Goal: Find specific page/section: Find specific page/section

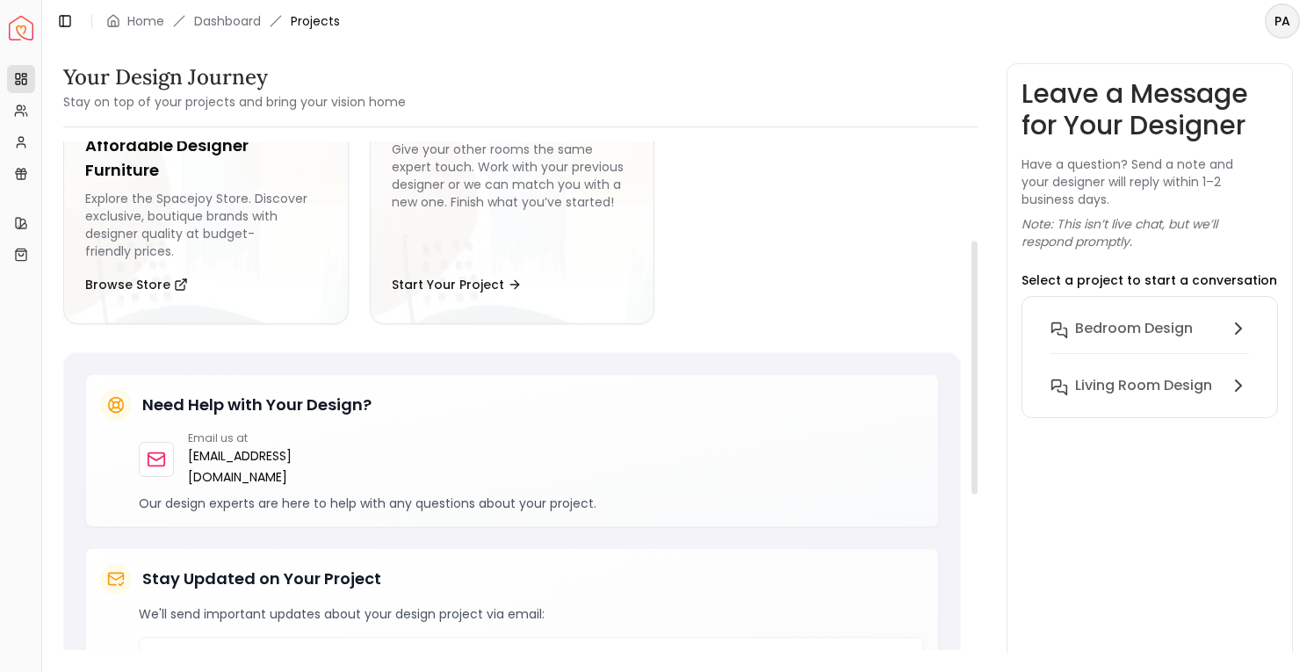
scroll to position [47, 0]
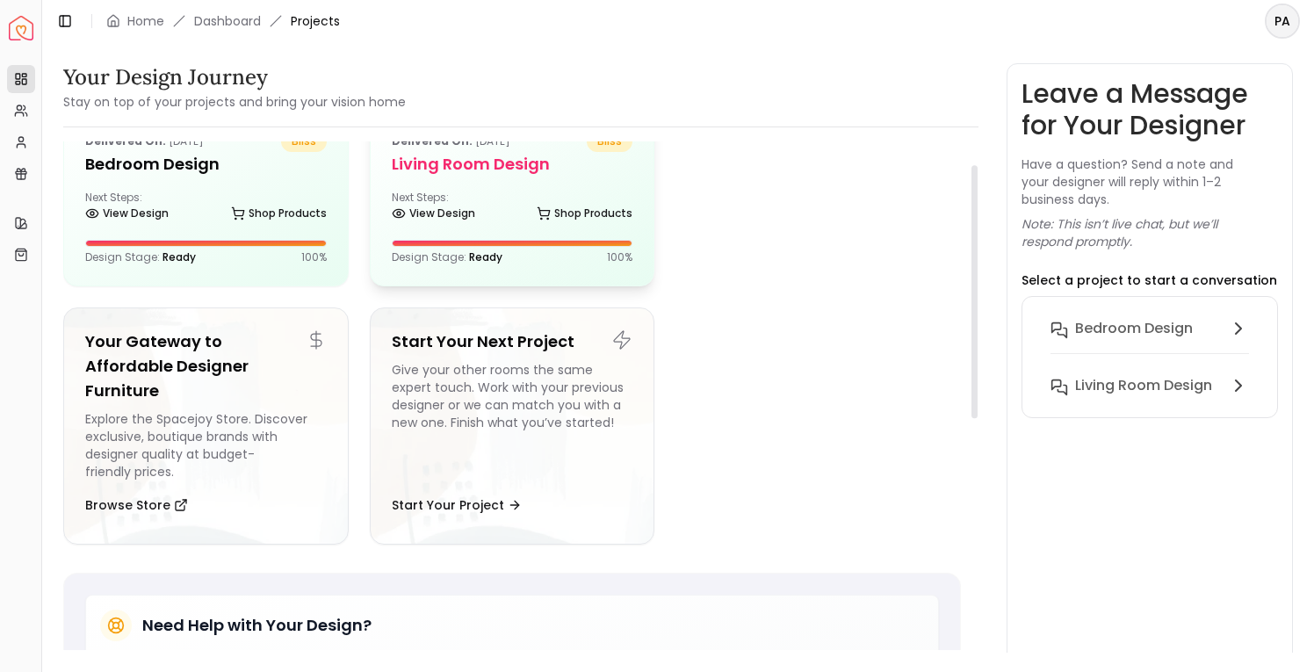
click at [506, 206] on div "Next Steps: View Design Shop Products" at bounding box center [513, 208] width 242 height 35
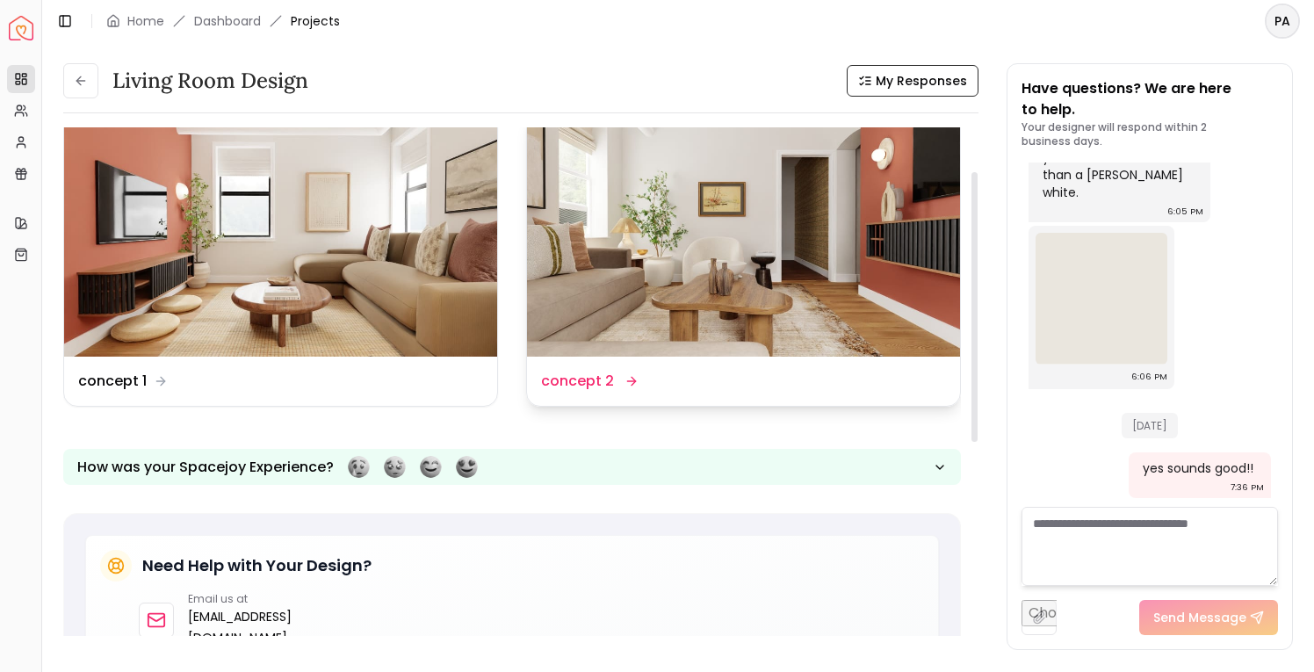
scroll to position [17, 0]
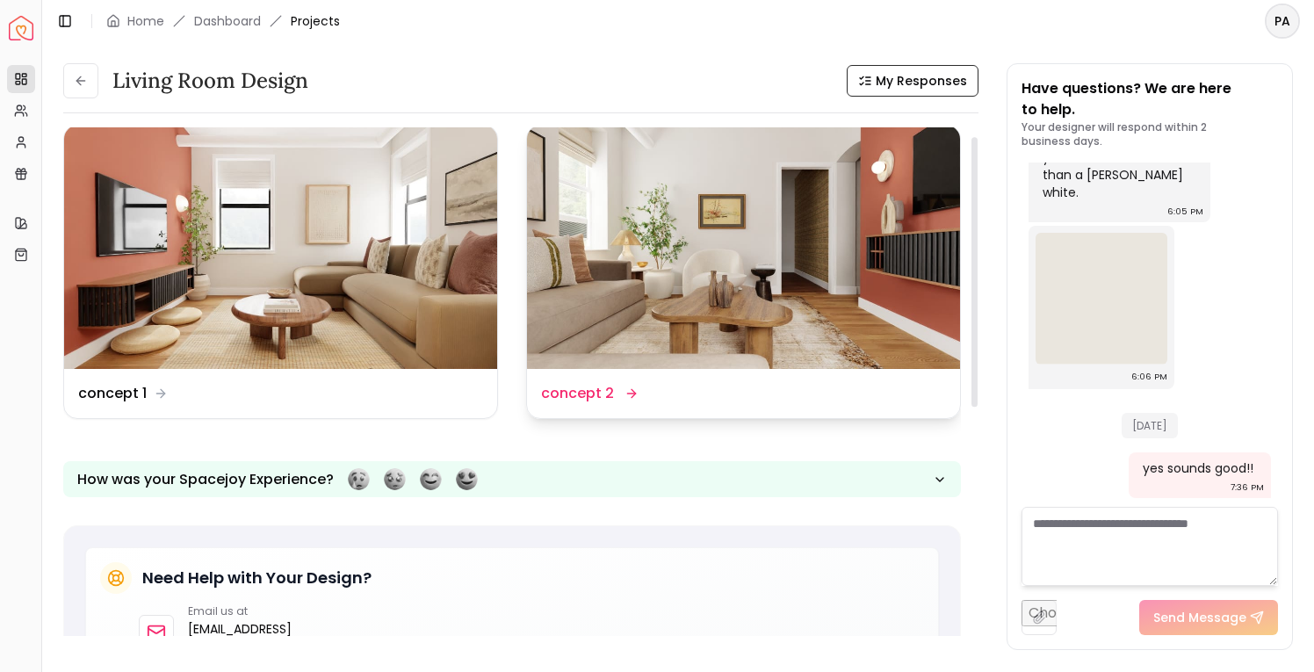
click at [658, 245] on img at bounding box center [743, 247] width 433 height 243
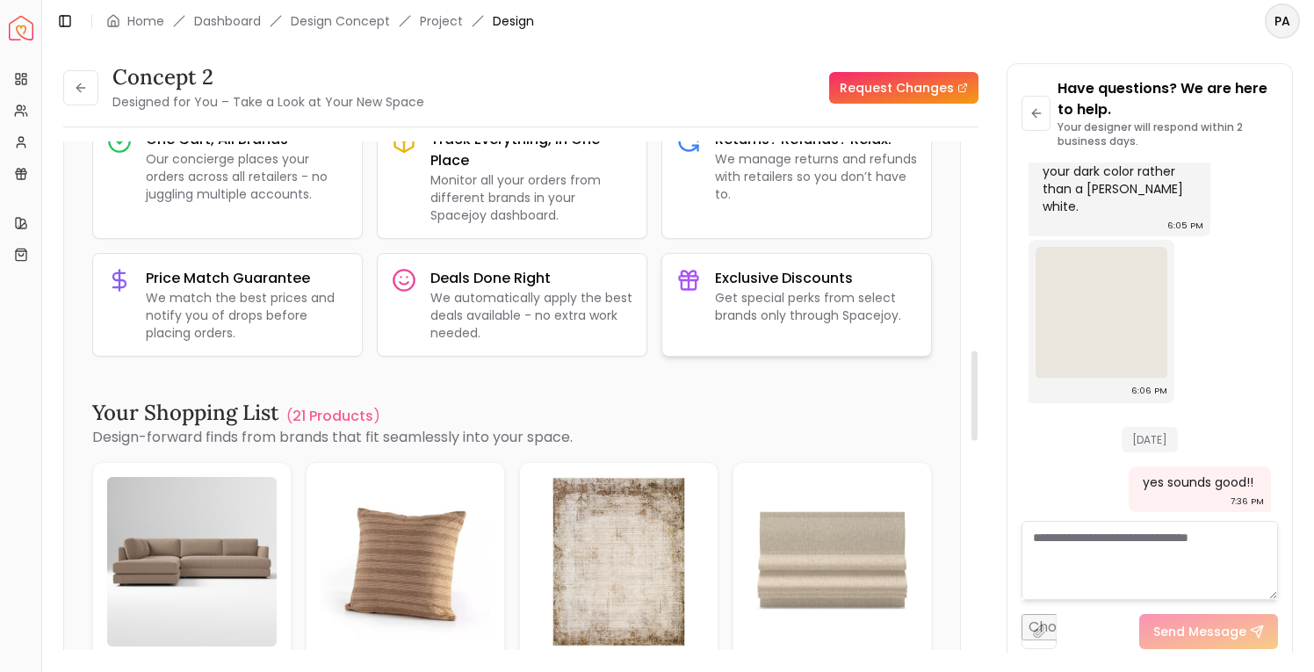
scroll to position [1180, 0]
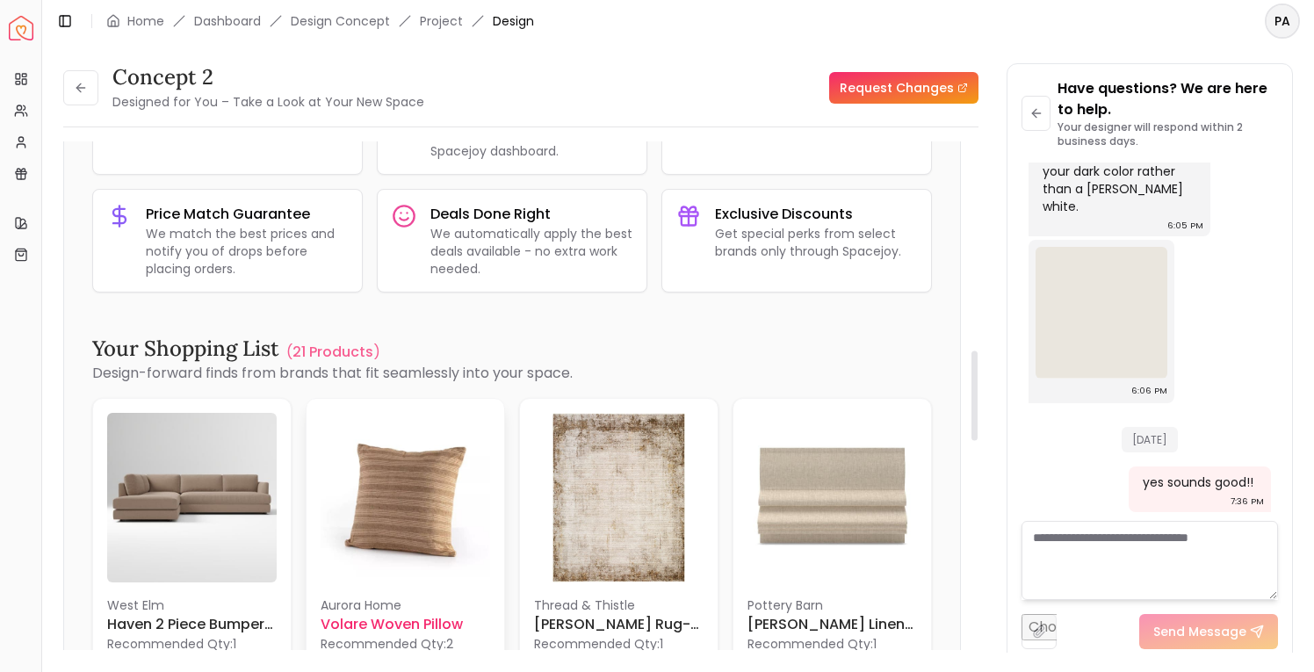
click at [420, 500] on img at bounding box center [406, 498] width 170 height 170
click at [177, 539] on img at bounding box center [192, 498] width 170 height 170
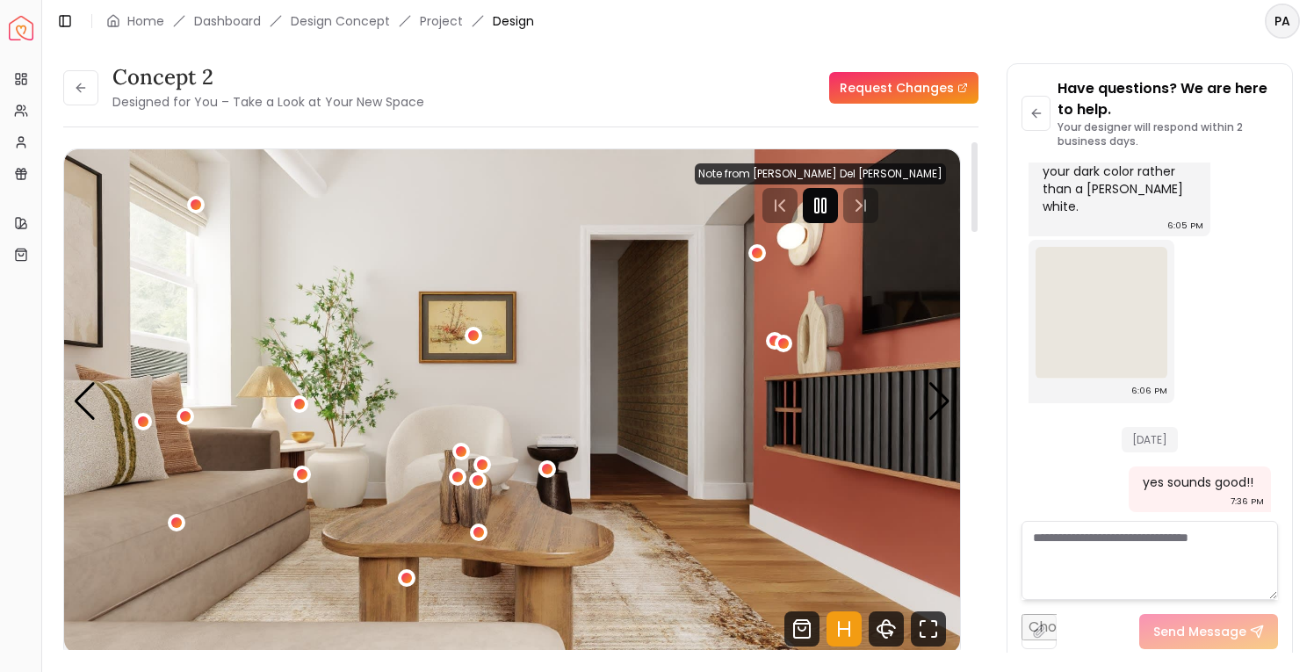
click at [826, 201] on rect "Pause" at bounding box center [824, 206] width 4 height 14
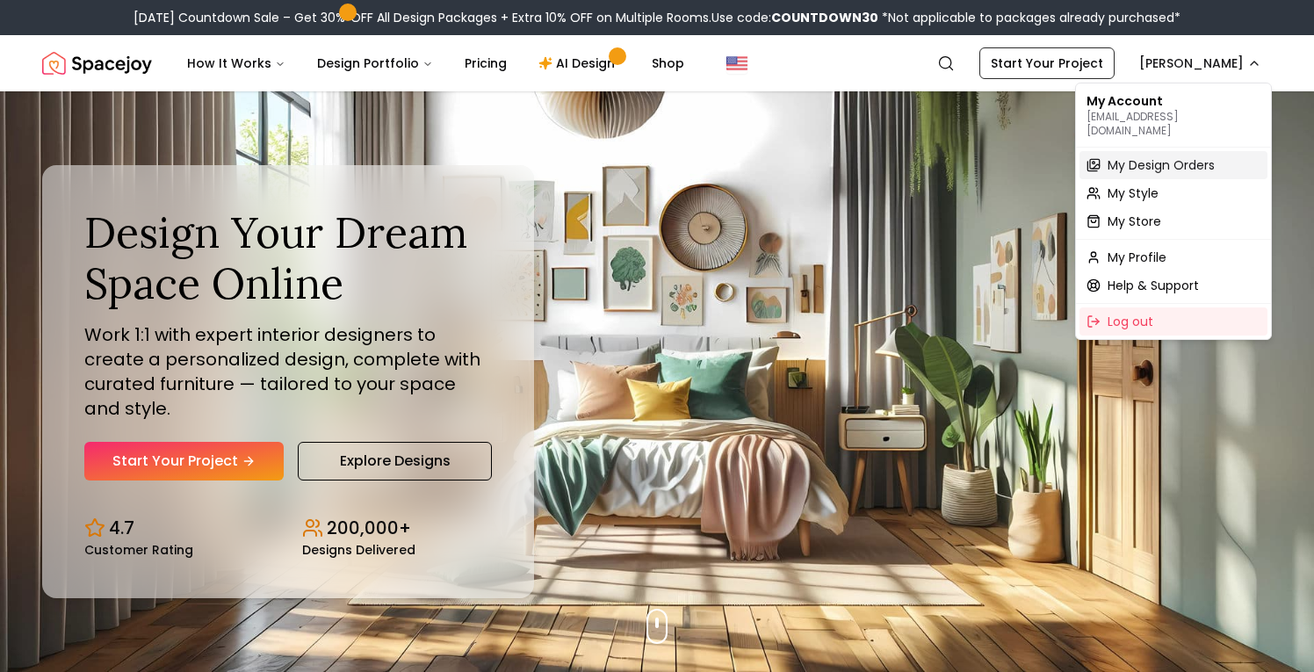
click at [1157, 156] on span "My Design Orders" at bounding box center [1161, 165] width 107 height 18
